Goal: Task Accomplishment & Management: Use online tool/utility

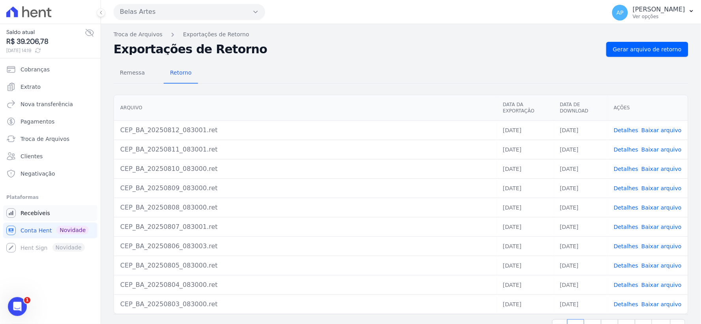
click at [45, 212] on span "Recebíveis" at bounding box center [36, 213] width 30 height 8
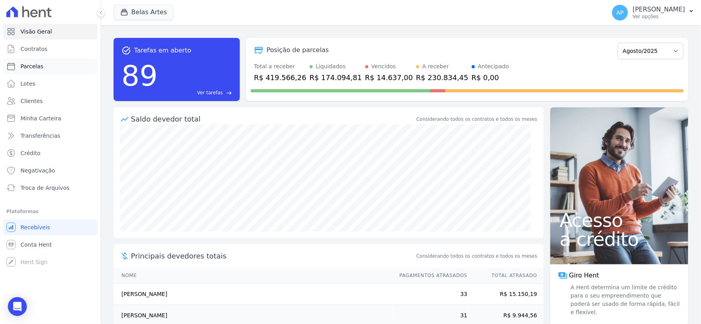
click at [45, 65] on link "Parcelas" at bounding box center [50, 66] width 94 height 16
select select
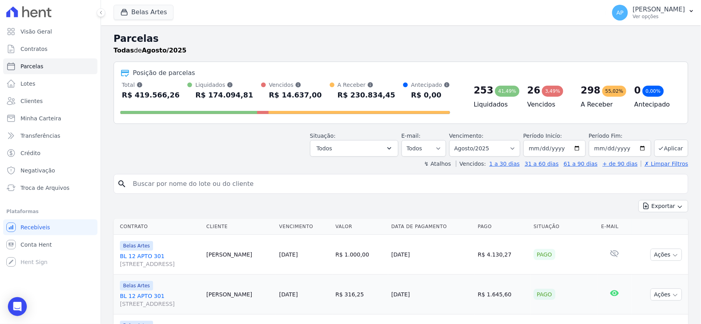
click at [193, 187] on input "search" at bounding box center [406, 184] width 557 height 16
paste input "Daniel Biscaya Soares"
type input "Daniel Biscaya Soares"
select select
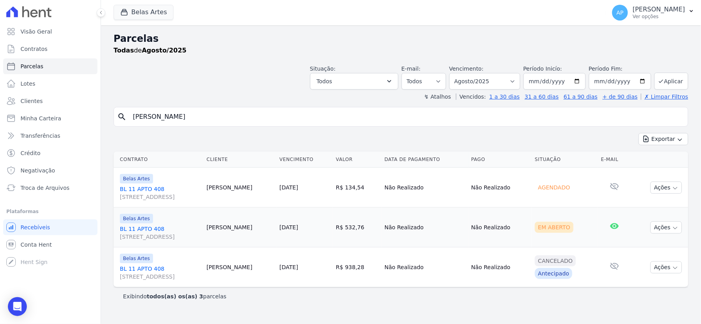
click at [481, 301] on div "Exibindo todos(as) os(as) 3 parcelas" at bounding box center [401, 296] width 575 height 18
click at [665, 225] on button "Ações" at bounding box center [667, 227] width 32 height 12
click at [652, 247] on link "Ver boleto" at bounding box center [664, 245] width 76 height 15
click at [658, 183] on td "Ações Ver boleto Não é possível visualizar o boleto de um pagamento agendado An…" at bounding box center [659, 188] width 57 height 40
click at [658, 183] on button "Ações" at bounding box center [667, 188] width 32 height 12
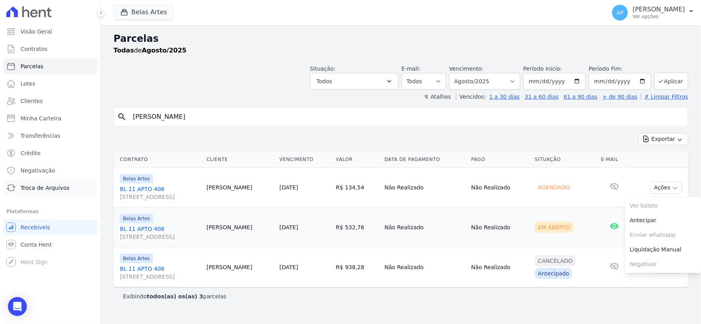
click at [34, 186] on span "Troca de Arquivos" at bounding box center [45, 188] width 49 height 8
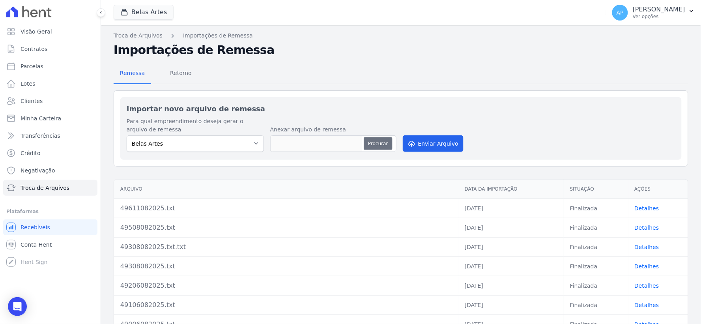
click at [367, 142] on button "Procurar" at bounding box center [378, 143] width 28 height 13
type input "49712082025.txt"
click at [422, 144] on button "Enviar Arquivo" at bounding box center [433, 143] width 61 height 17
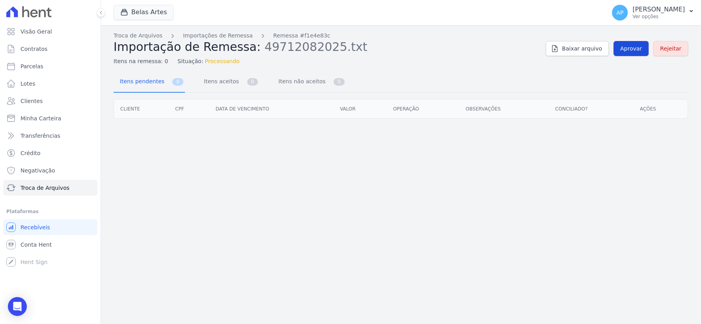
click at [630, 50] on span "Aprovar" at bounding box center [632, 49] width 22 height 8
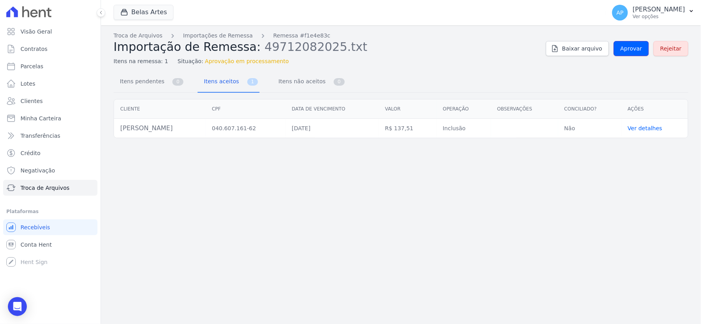
click at [626, 52] on link "Aprovar" at bounding box center [631, 48] width 35 height 15
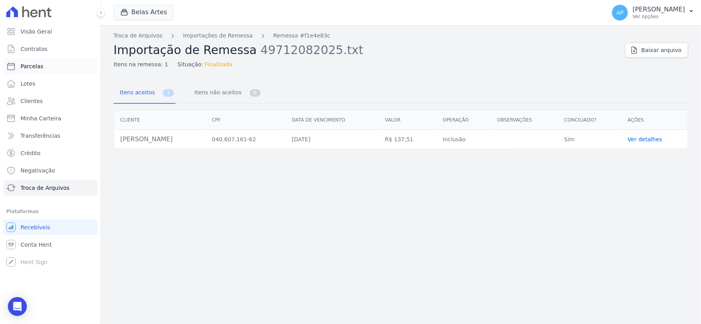
click at [34, 65] on span "Parcelas" at bounding box center [32, 66] width 23 height 8
select select
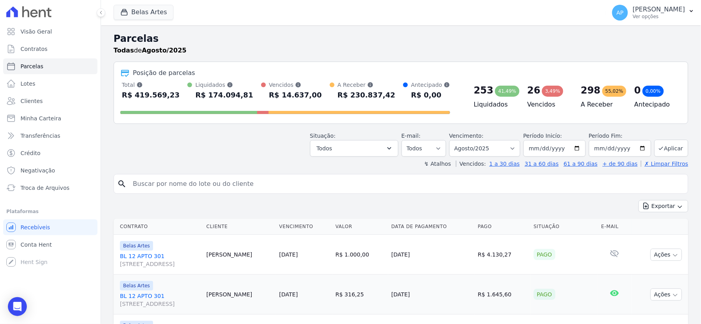
click at [176, 179] on input "search" at bounding box center [406, 184] width 557 height 16
paste input "Daniel Biscaya Soares"
type input "Daniel Biscaya Soares"
select select
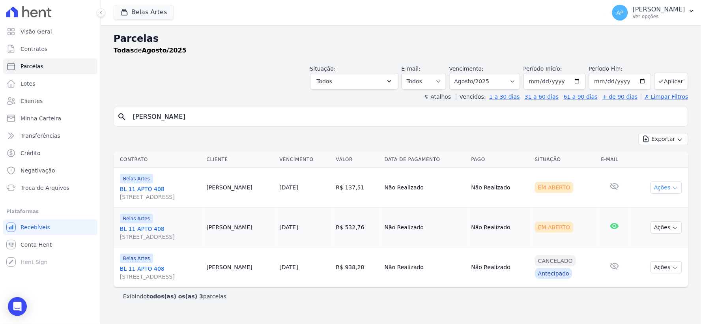
click at [673, 182] on button "Ações" at bounding box center [667, 188] width 32 height 12
click at [640, 207] on link "Ver boleto" at bounding box center [664, 206] width 76 height 15
